Goal: Check status

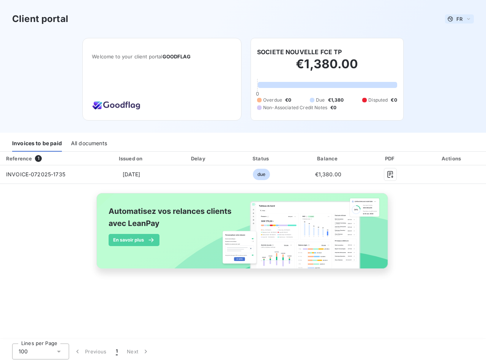
click at [459, 19] on span "FR" at bounding box center [459, 19] width 6 height 6
click at [299, 52] on h6 "SOCIETE NOUVELLE FCE TP" at bounding box center [299, 51] width 85 height 9
